Goal: Task Accomplishment & Management: Complete application form

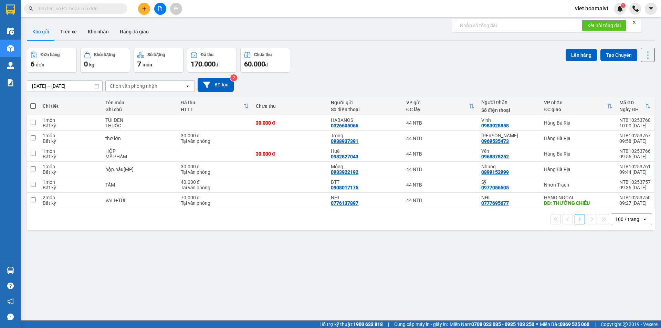
click at [145, 9] on icon "plus" at bounding box center [144, 8] width 5 height 5
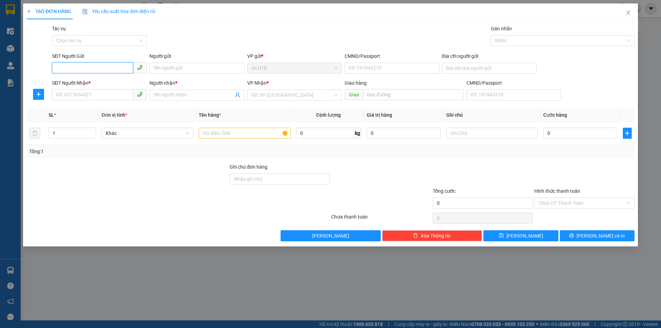
click at [75, 65] on input "SĐT Người Gửi" at bounding box center [92, 67] width 81 height 11
type input "0908122584"
click at [87, 80] on div "0908122584" at bounding box center [99, 82] width 86 height 8
type input "0918286111"
type input "C HA"
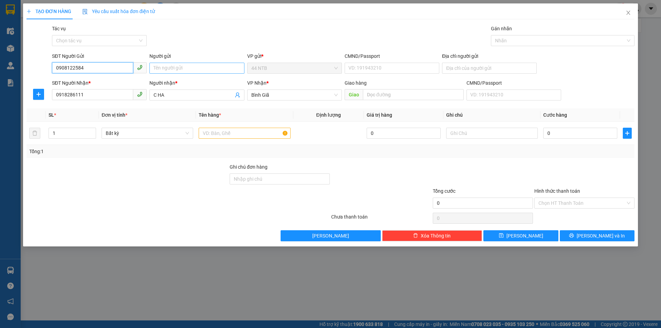
type input "0908122584"
click at [193, 70] on input "Người gửi" at bounding box center [196, 68] width 95 height 11
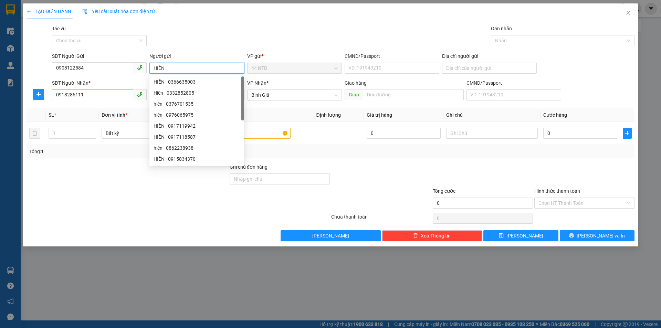
type input "HIỀN"
click at [98, 98] on input "0918286111" at bounding box center [92, 94] width 81 height 11
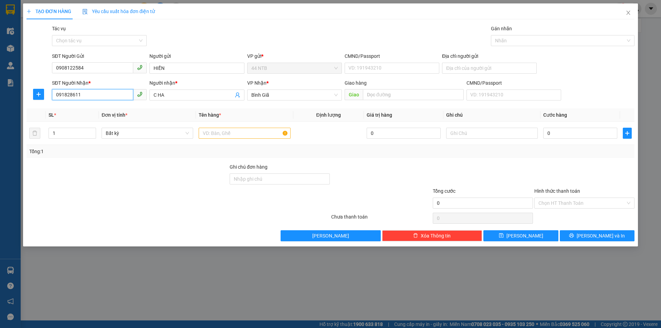
type input "0918286111"
click at [100, 108] on div "0918286111 - C HA" at bounding box center [99, 109] width 86 height 8
click at [246, 134] on input "text" at bounding box center [245, 133] width 92 height 11
type input "THÙNG"
click at [466, 66] on input "Địa chỉ người gửi" at bounding box center [489, 68] width 95 height 11
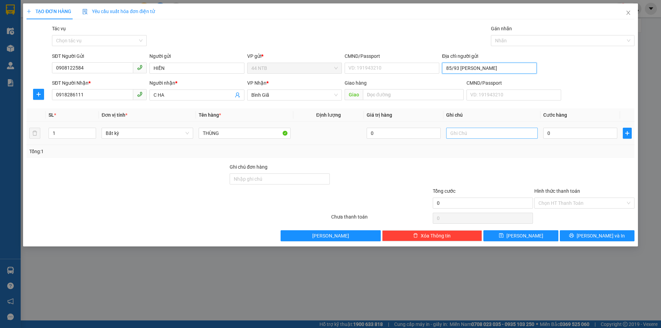
type input "85/93 TRẦN ĐÌNH XU"
click at [487, 131] on input "text" at bounding box center [492, 133] width 92 height 11
type input "GTN R30"
click at [579, 134] on input "0" at bounding box center [580, 133] width 74 height 11
type input "6"
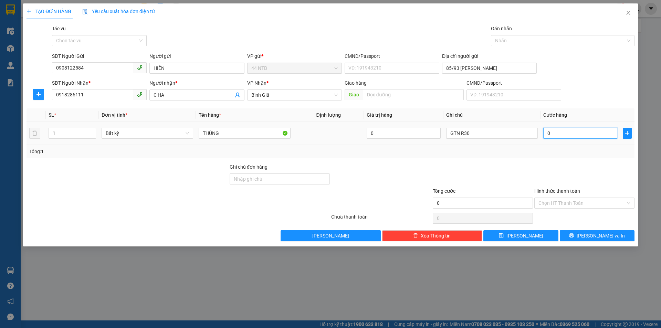
type input "6"
type input "60"
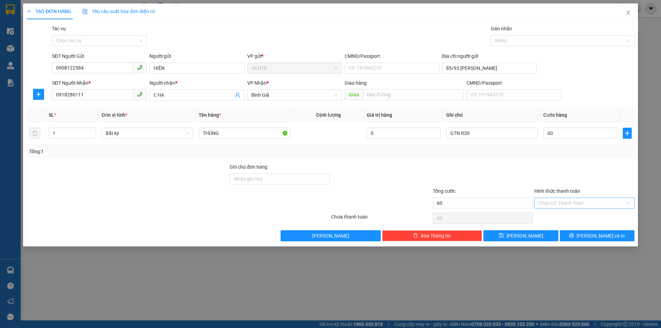
type input "60.000"
click at [558, 204] on input "Hình thức thanh toán" at bounding box center [582, 203] width 87 height 10
click at [563, 215] on div "Tại văn phòng" at bounding box center [585, 217] width 92 height 8
type input "0"
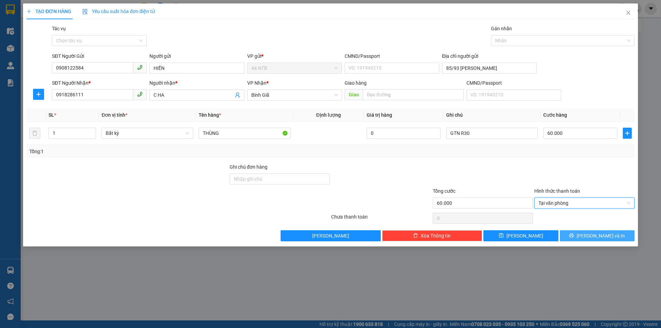
click at [597, 236] on span "[PERSON_NAME] và In" at bounding box center [601, 236] width 48 height 8
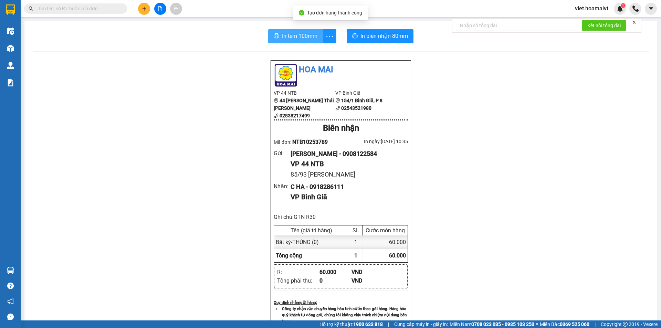
click at [292, 37] on span "In tem 100mm" at bounding box center [299, 36] width 35 height 9
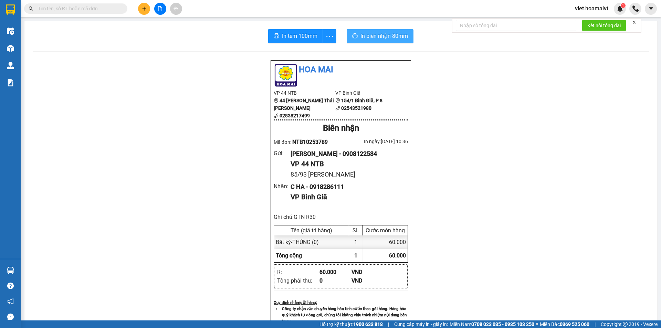
click at [373, 42] on button "In biên nhận 80mm" at bounding box center [380, 36] width 67 height 14
click at [377, 35] on span "In biên nhận 80mm" at bounding box center [385, 36] width 48 height 9
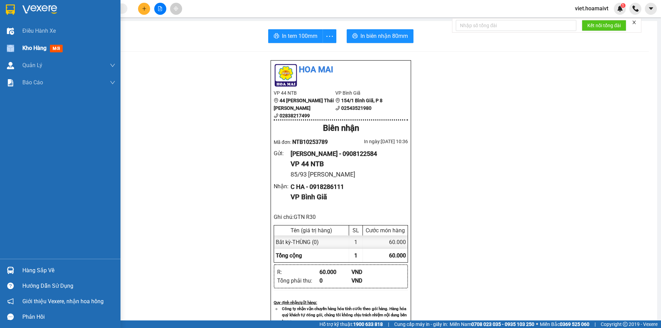
drag, startPoint x: 22, startPoint y: 50, endPoint x: 55, endPoint y: 47, distance: 32.9
click at [24, 49] on div "Kho hàng mới" at bounding box center [60, 48] width 121 height 17
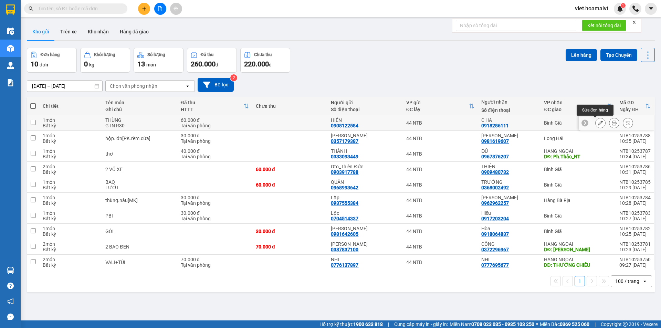
click at [598, 123] on icon at bounding box center [600, 123] width 5 height 5
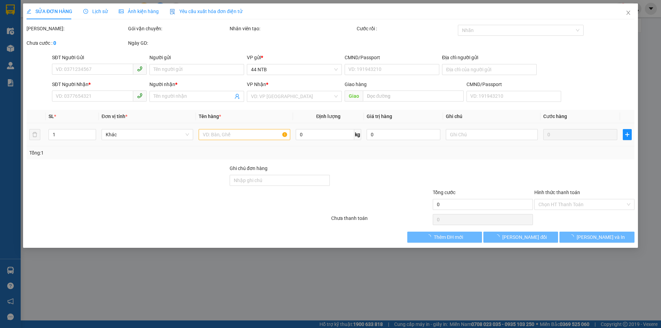
type input "0908122584"
type input "HIỀN"
type input "85/93 TRẦN ĐÌNH XU"
type input "0918286111"
type input "C HA"
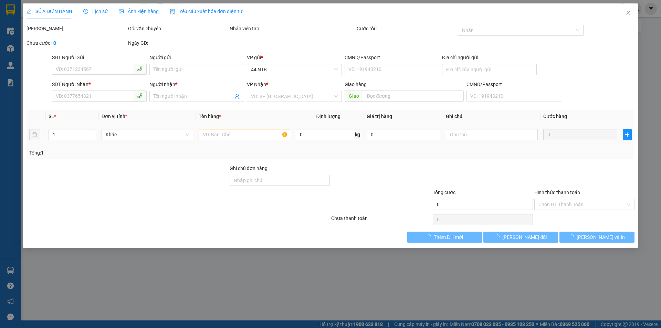
type input "60.000"
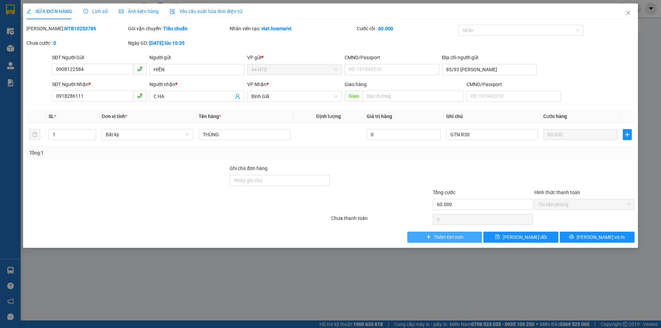
click at [460, 237] on span "Thêm ĐH mới" at bounding box center [448, 237] width 29 height 8
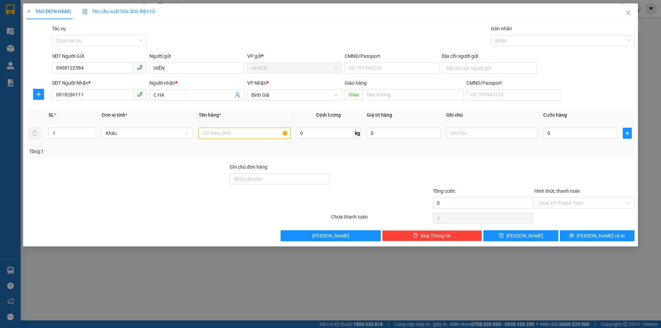
click at [222, 132] on input "text" at bounding box center [245, 133] width 92 height 11
type input "THÙNG"
click at [472, 134] on input "text" at bounding box center [492, 133] width 92 height 11
type input "GTN R30"
click at [565, 137] on input "0" at bounding box center [580, 133] width 74 height 11
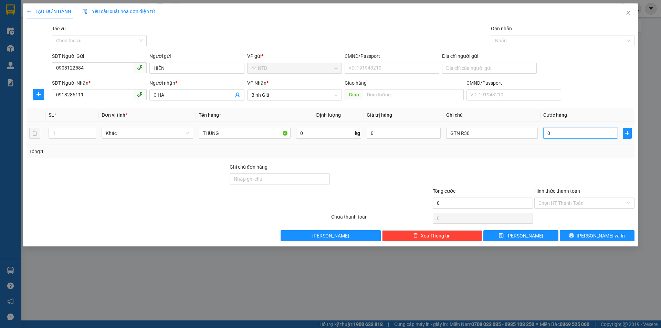
type input "3"
type input "30"
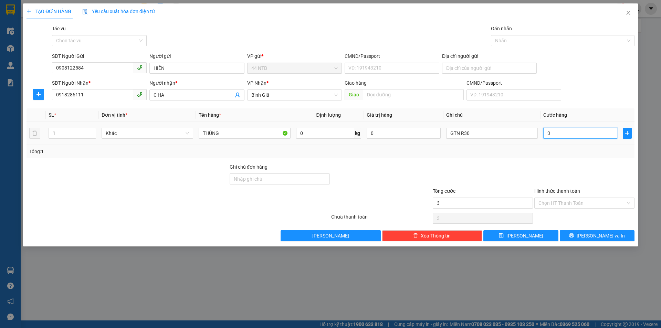
type input "30"
click at [587, 207] on input "Hình thức thanh toán" at bounding box center [582, 203] width 87 height 10
type input "30.000"
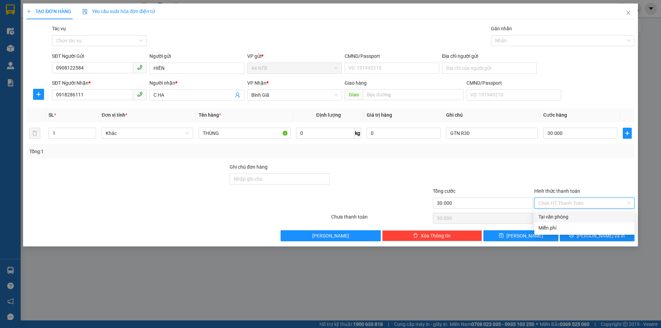
click at [569, 217] on div "Tại văn phòng" at bounding box center [585, 217] width 92 height 8
type input "0"
click at [583, 232] on button "[PERSON_NAME] và In" at bounding box center [597, 235] width 75 height 11
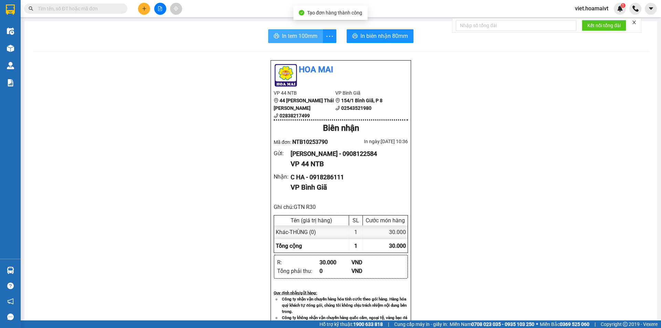
click at [309, 33] on span "In tem 100mm" at bounding box center [299, 36] width 35 height 9
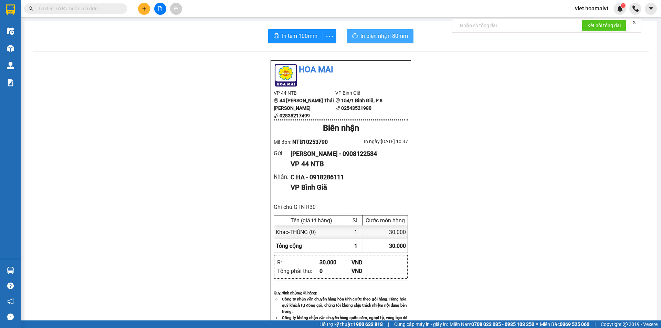
click at [368, 39] on span "In biên nhận 80mm" at bounding box center [385, 36] width 48 height 9
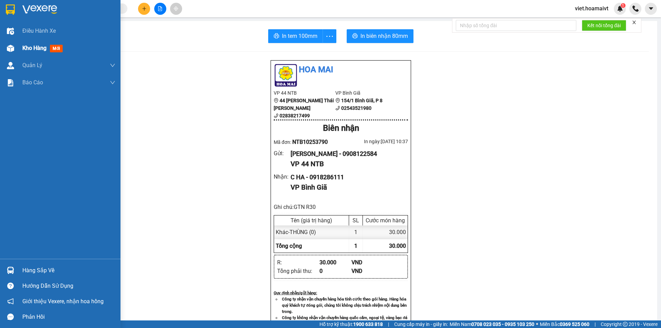
click at [28, 45] on span "Kho hàng" at bounding box center [34, 48] width 24 height 7
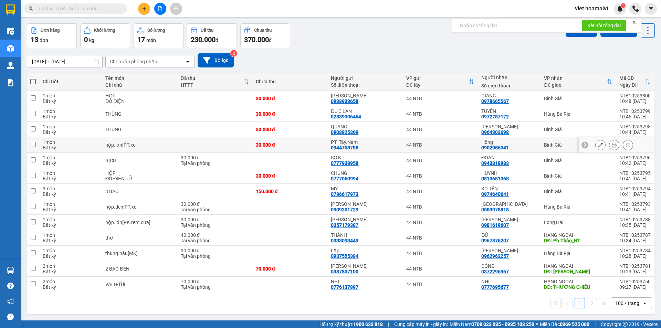
scroll to position [32, 0]
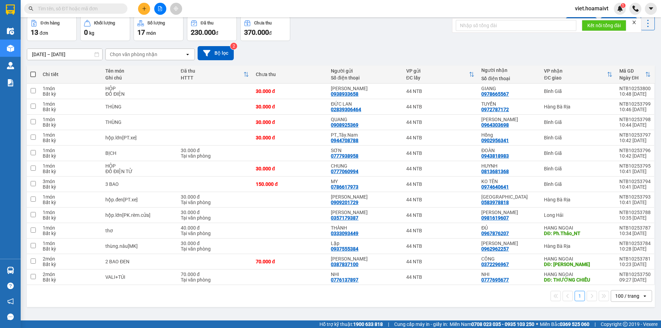
click at [635, 21] on icon "close" at bounding box center [634, 22] width 5 height 5
click at [643, 24] on icon at bounding box center [648, 24] width 10 height 10
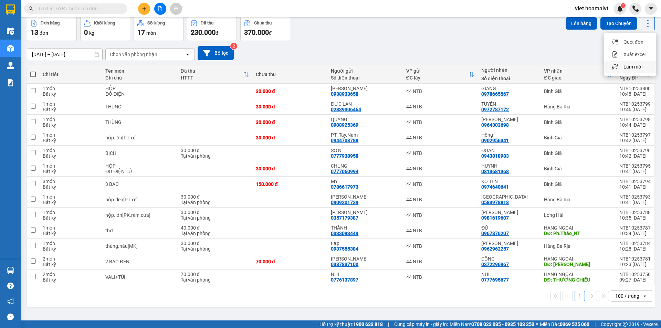
click at [632, 69] on span "Làm mới" at bounding box center [633, 66] width 19 height 7
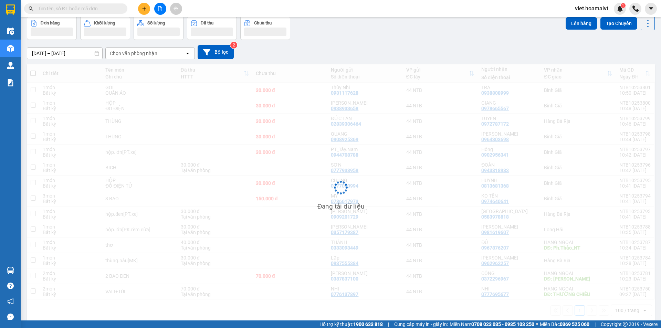
click at [487, 63] on div "12/10/2025 – 13/10/2025 Press the down arrow key to interact with the calendar …" at bounding box center [341, 52] width 628 height 24
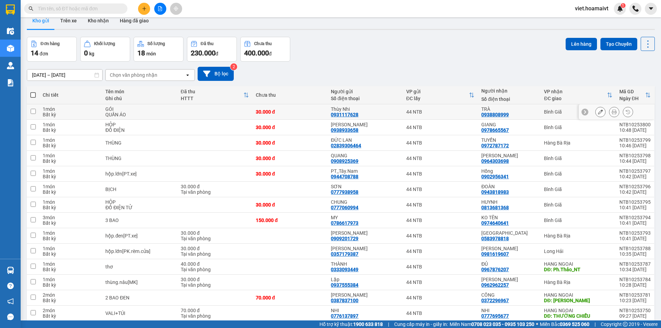
scroll to position [0, 0]
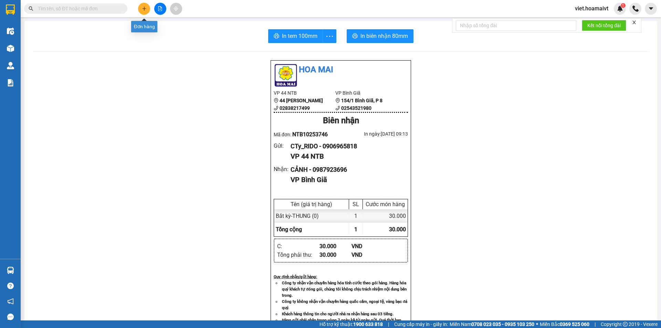
click at [144, 10] on icon "plus" at bounding box center [144, 8] width 5 height 5
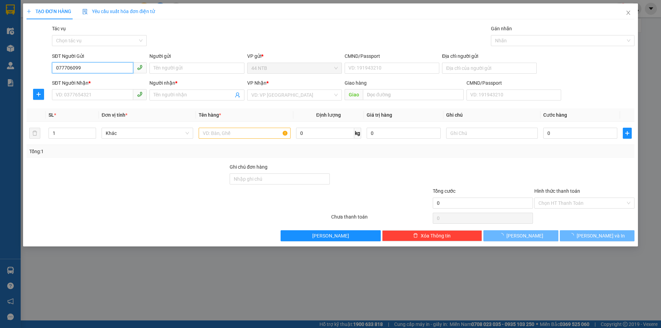
type input "0777060994"
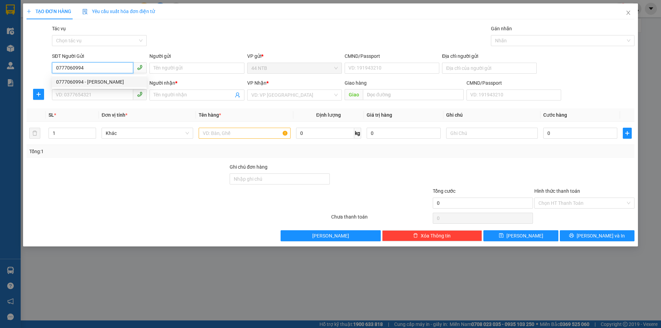
click at [101, 80] on div "0777060994 - [PERSON_NAME]" at bounding box center [99, 82] width 86 height 8
type input "CHUNG"
type input "0813681368"
type input "HUYNH"
type input "0777060994"
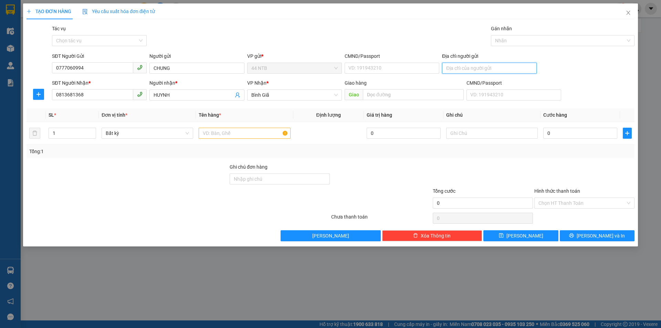
click at [465, 68] on input "Địa chỉ người gửi" at bounding box center [489, 68] width 95 height 11
type input "129 HOÀNG TRỌNG MẬU-HIÊM LAM Q7"
click at [241, 134] on input "text" at bounding box center [245, 133] width 92 height 11
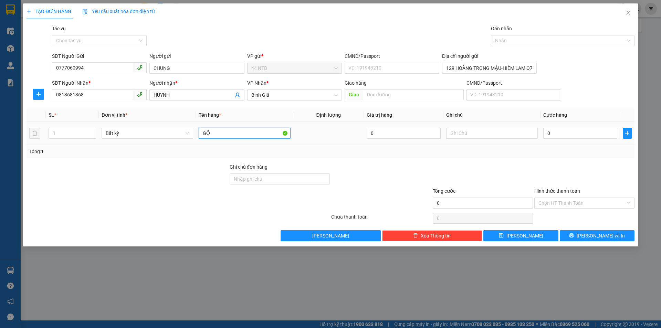
type input "G"
type input "HỘP"
click at [469, 135] on input "text" at bounding box center [492, 133] width 92 height 11
type input "D"
type input "ĐỒ ĐIỆN TỬ"
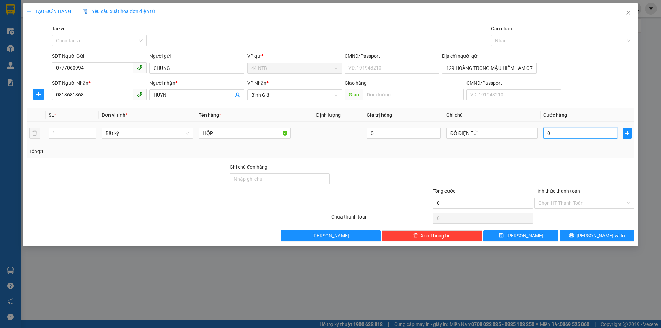
click at [566, 135] on input "0" at bounding box center [580, 133] width 74 height 11
type input "3"
type input "30"
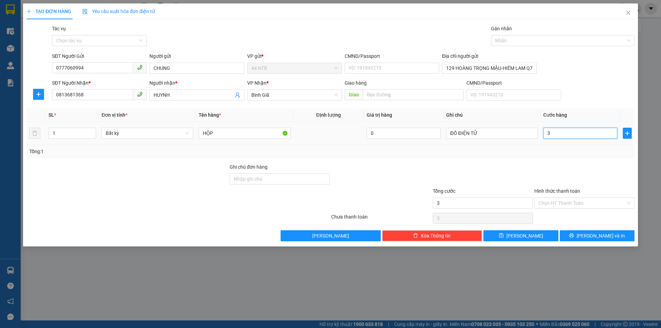
type input "30"
type input "30.000"
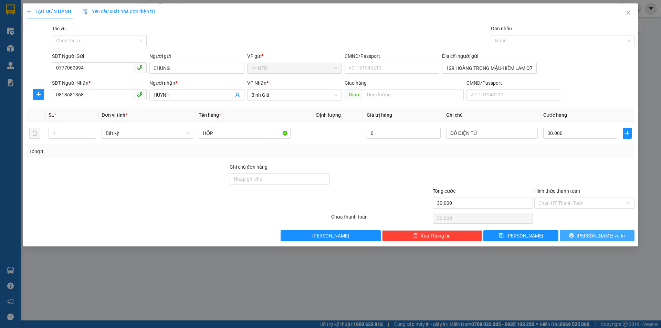
click at [592, 241] on button "[PERSON_NAME] và In" at bounding box center [597, 235] width 75 height 11
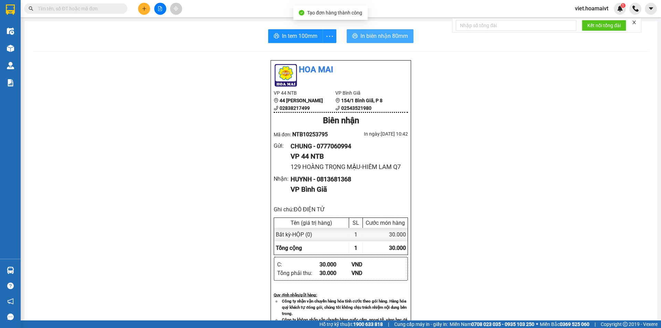
click at [360, 42] on button "In biên nhận 80mm" at bounding box center [380, 36] width 67 height 14
click at [295, 43] on div "In tem 100mm In biên nhận 80mm Hoa Mai VP 44 NTB 44 [PERSON_NAME] 02838217499 V…" at bounding box center [340, 288] width 633 height 534
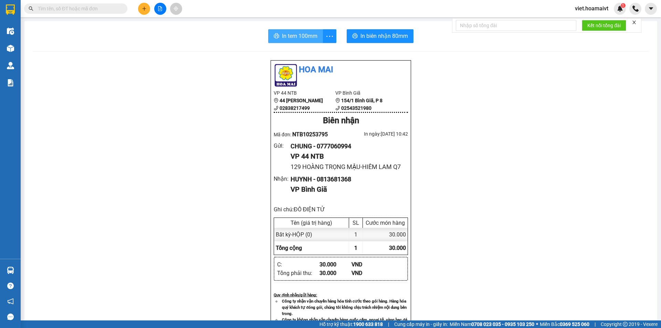
click at [296, 40] on span "In tem 100mm" at bounding box center [299, 36] width 35 height 9
